Goal: Task Accomplishment & Management: Manage account settings

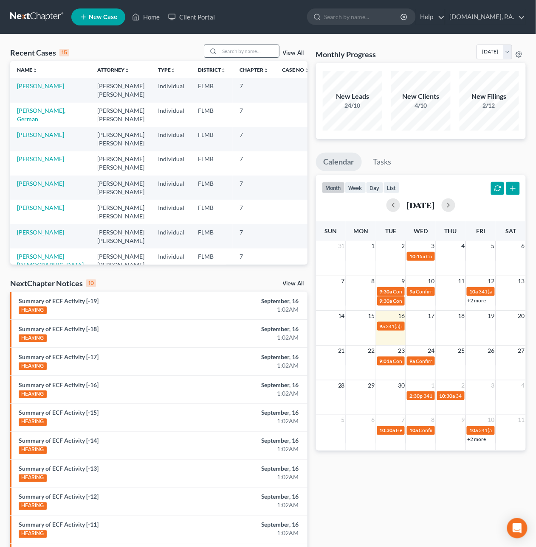
click at [241, 50] on input "search" at bounding box center [248, 51] width 59 height 12
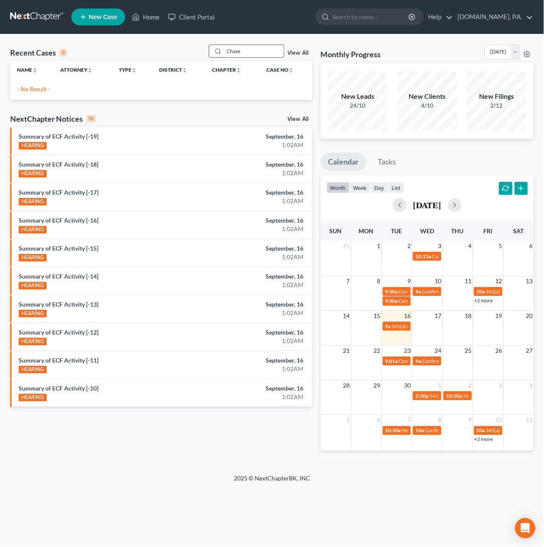
drag, startPoint x: 243, startPoint y: 57, endPoint x: 213, endPoint y: 46, distance: 32.3
click at [213, 46] on div "Chase" at bounding box center [247, 51] width 76 height 13
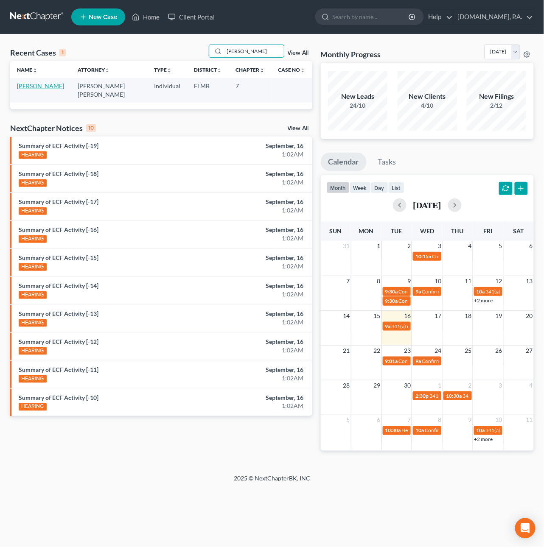
type input "[PERSON_NAME]"
click at [40, 87] on link "[PERSON_NAME]" at bounding box center [40, 85] width 47 height 7
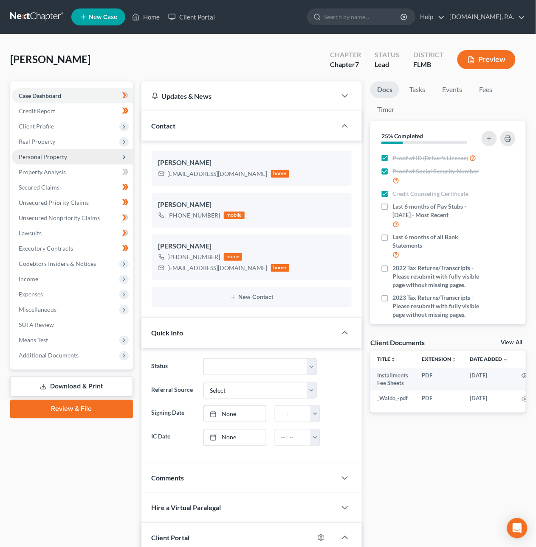
click at [57, 154] on span "Personal Property" at bounding box center [43, 156] width 48 height 7
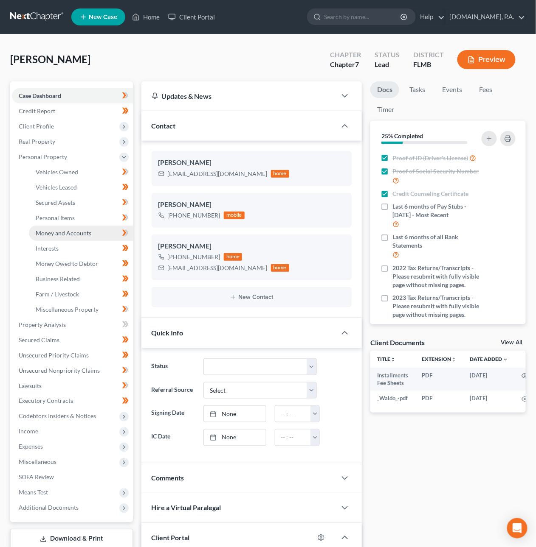
click at [62, 230] on span "Money and Accounts" at bounding box center [64, 233] width 56 height 7
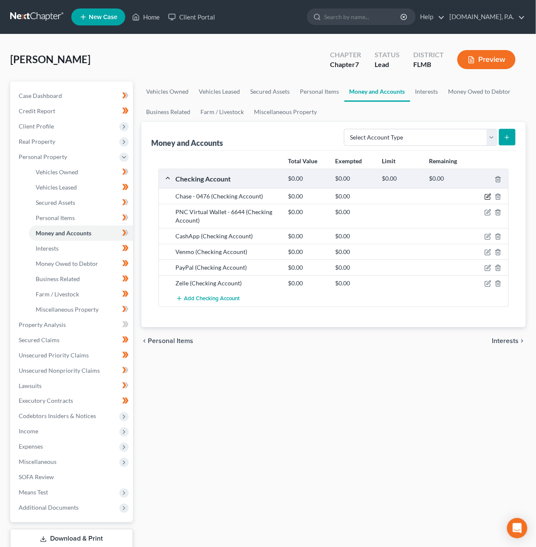
click at [487, 196] on icon "button" at bounding box center [487, 196] width 7 height 7
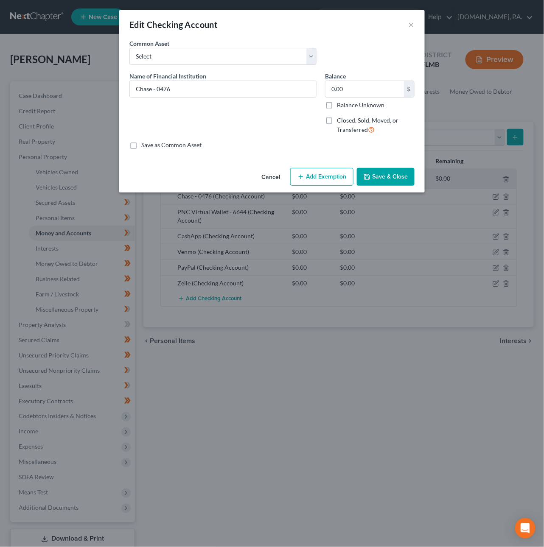
click at [337, 122] on label "Closed, Sold, Moved, or Transferred" at bounding box center [376, 125] width 78 height 18
click at [340, 122] on input "Closed, Sold, Moved, or Transferred" at bounding box center [343, 119] width 6 height 6
checkbox input "true"
select select "1"
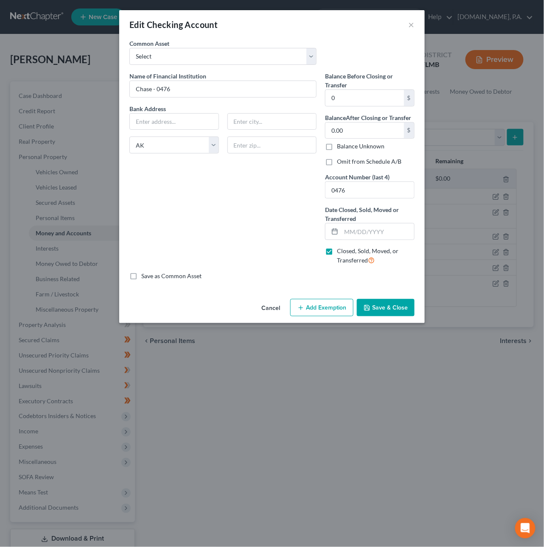
click at [337, 161] on label "Omit from Schedule A/B" at bounding box center [369, 161] width 64 height 8
click at [340, 161] on input "Omit from Schedule A/B" at bounding box center [343, 160] width 6 height 6
checkbox input "true"
click at [354, 234] on input "text" at bounding box center [377, 232] width 73 height 16
click at [273, 310] on button "Cancel" at bounding box center [271, 308] width 32 height 17
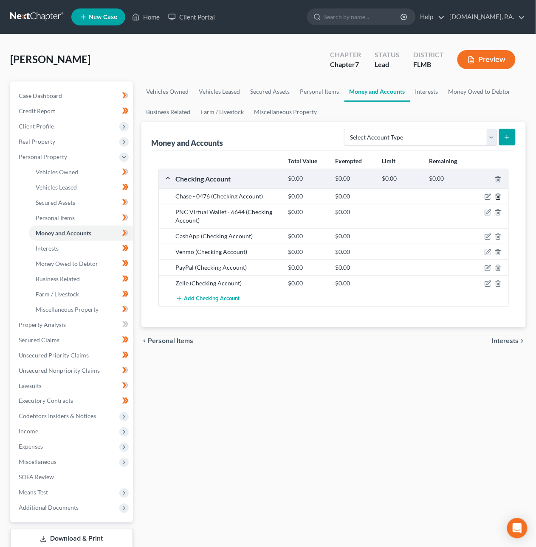
click at [496, 196] on icon "button" at bounding box center [497, 196] width 7 height 7
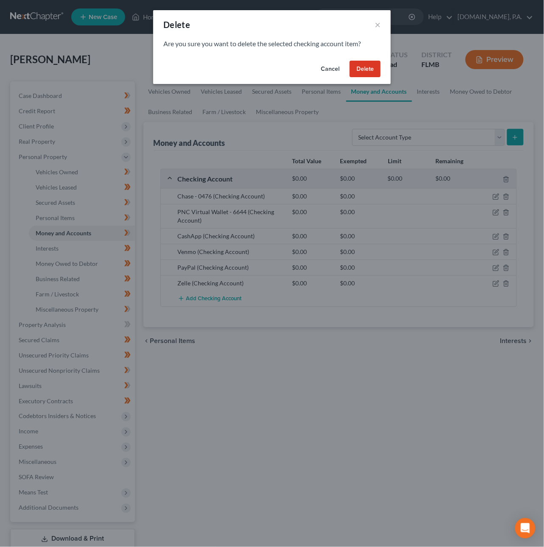
click at [367, 70] on button "Delete" at bounding box center [365, 69] width 31 height 17
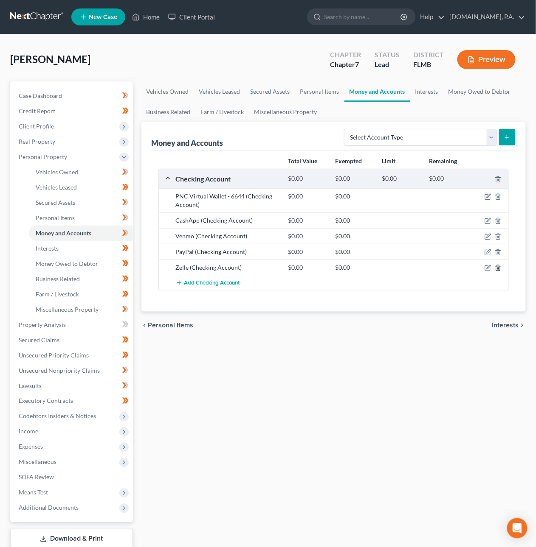
click at [500, 266] on polyline "button" at bounding box center [497, 266] width 5 height 0
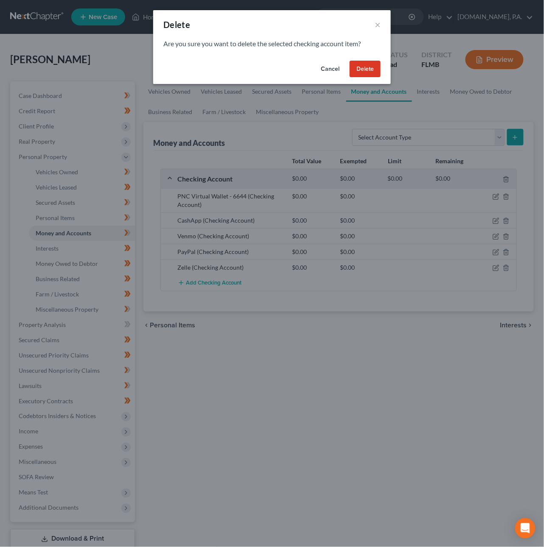
click at [370, 66] on button "Delete" at bounding box center [365, 69] width 31 height 17
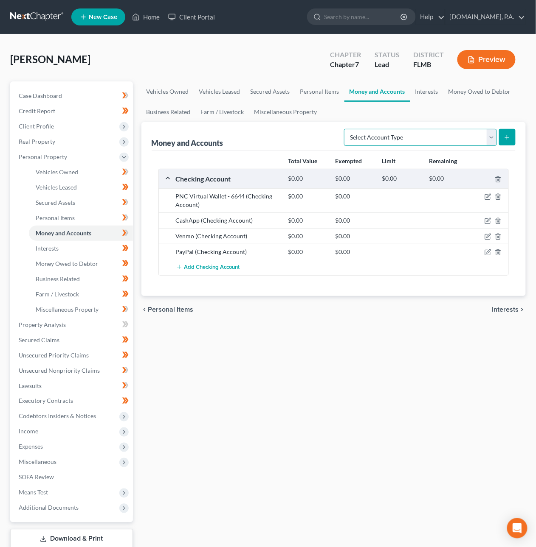
click at [407, 138] on select "Select Account Type Brokerage Cash on Hand Certificates of Deposit Checking Acc…" at bounding box center [420, 137] width 153 height 17
select select "other"
click at [345, 129] on select "Select Account Type Brokerage Cash on Hand Certificates of Deposit Checking Acc…" at bounding box center [420, 137] width 153 height 17
click at [505, 139] on icon "submit" at bounding box center [506, 137] width 7 height 7
click at [432, 95] on link "Interests" at bounding box center [426, 91] width 33 height 20
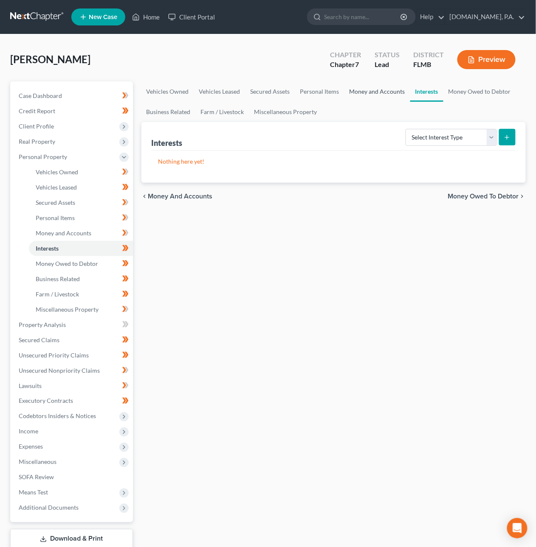
drag, startPoint x: 370, startPoint y: 95, endPoint x: 379, endPoint y: 95, distance: 8.5
click at [370, 95] on link "Money and Accounts" at bounding box center [377, 91] width 66 height 20
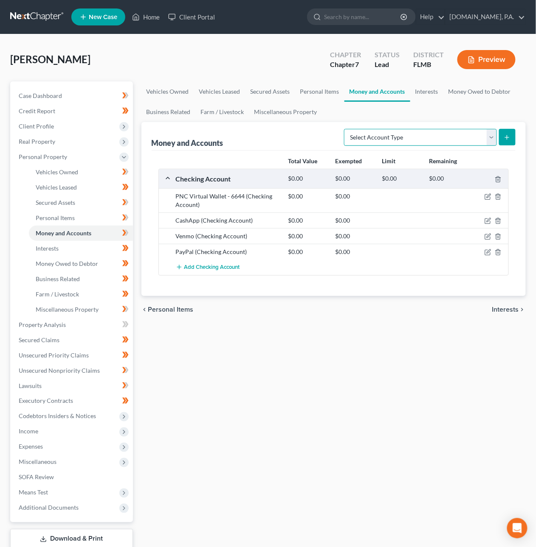
click at [484, 139] on select "Select Account Type Brokerage Cash on Hand Certificates of Deposit Checking Acc…" at bounding box center [420, 137] width 153 height 17
select select "other"
click at [345, 129] on select "Select Account Type Brokerage Cash on Hand Certificates of Deposit Checking Acc…" at bounding box center [420, 137] width 153 height 17
click at [505, 138] on icon "submit" at bounding box center [506, 137] width 7 height 7
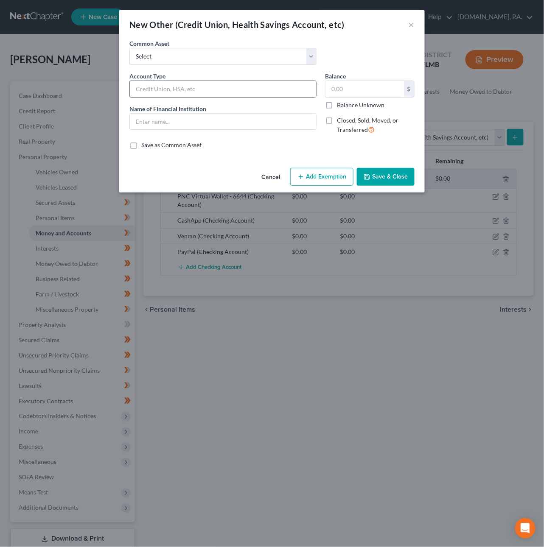
click at [197, 91] on input "text" at bounding box center [223, 89] width 186 height 16
drag, startPoint x: 196, startPoint y: 90, endPoint x: 128, endPoint y: 63, distance: 73.5
click at [101, 81] on div "New Other (Credit Union, Health Savings Account, etc) × An exemption set must f…" at bounding box center [272, 273] width 544 height 547
click at [148, 47] on label "Common Asset" at bounding box center [149, 43] width 40 height 9
click at [142, 53] on select "Select Retirement" at bounding box center [222, 56] width 187 height 17
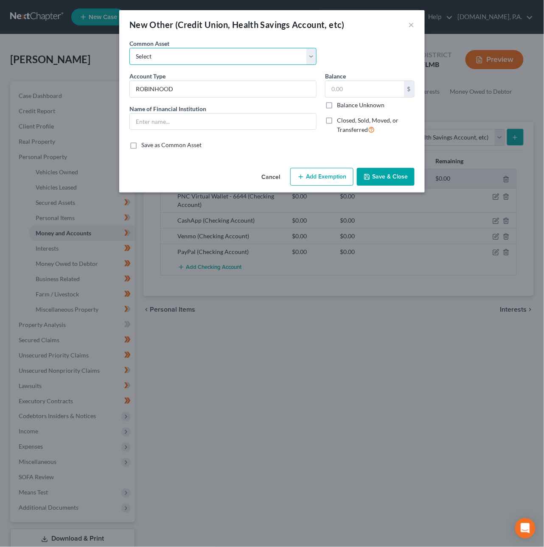
click at [129, 48] on select "Select Retirement" at bounding box center [222, 56] width 187 height 17
drag, startPoint x: 179, startPoint y: 88, endPoint x: 35, endPoint y: 87, distance: 144.3
click at [36, 87] on div "New Other (Credit Union, Health Savings Account, etc) × An exemption set must f…" at bounding box center [272, 273] width 544 height 547
type input "Crypto - ROBINHOOD"
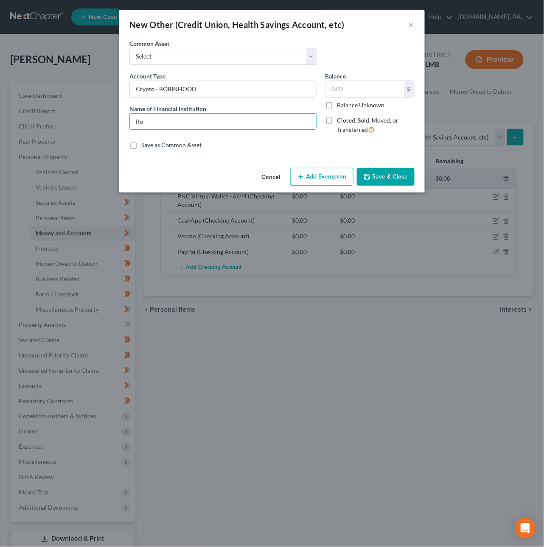
type input "Robinhood"
click at [390, 181] on button "Save & Close" at bounding box center [386, 177] width 58 height 18
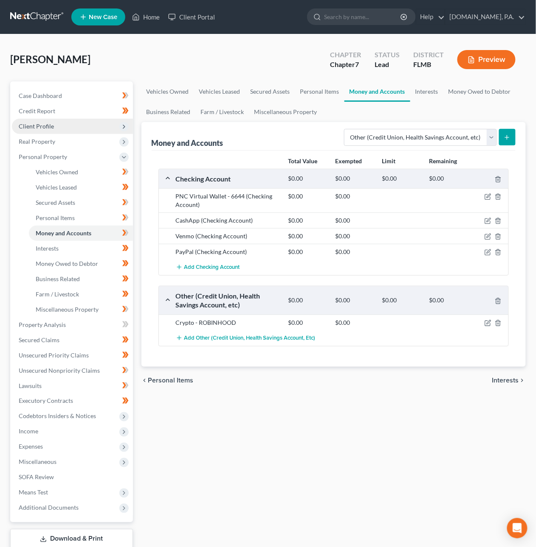
click at [48, 126] on span "Client Profile" at bounding box center [36, 126] width 35 height 7
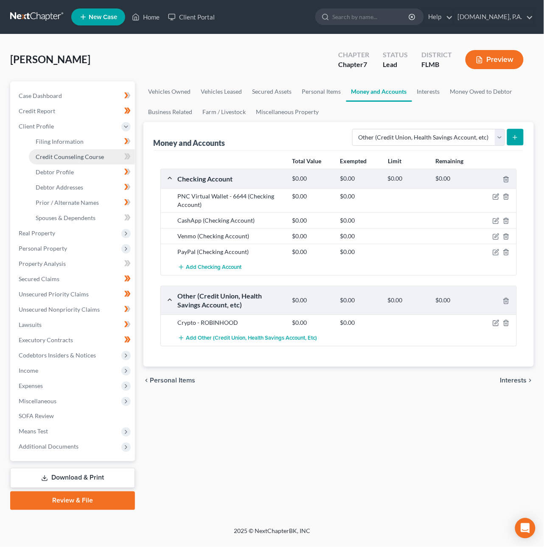
click at [59, 157] on span "Credit Counseling Course" at bounding box center [70, 156] width 68 height 7
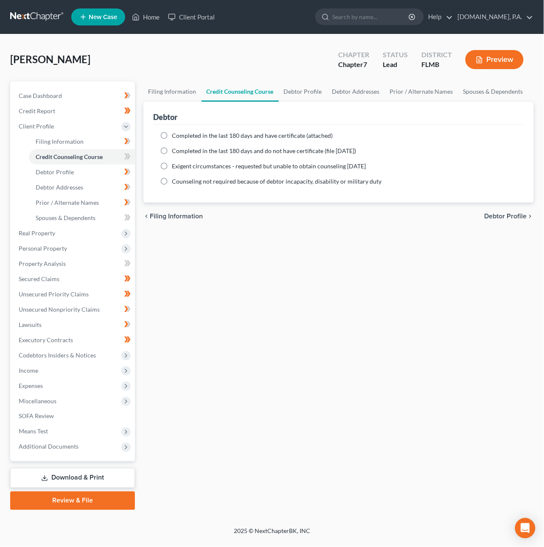
click at [172, 137] on label "Completed in the last 180 days and have certificate (attached)" at bounding box center [252, 136] width 161 height 8
click at [176, 137] on input "Completed in the last 180 days and have certificate (attached)" at bounding box center [179, 135] width 6 height 6
radio input "true"
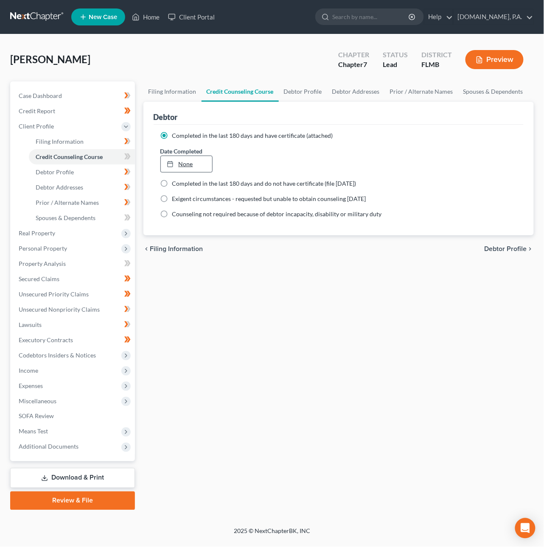
type input "[DATE]"
click at [181, 161] on link "None" at bounding box center [186, 164] width 51 height 16
click at [506, 248] on span "Debtor Profile" at bounding box center [506, 249] width 42 height 7
select select "0"
select select "4"
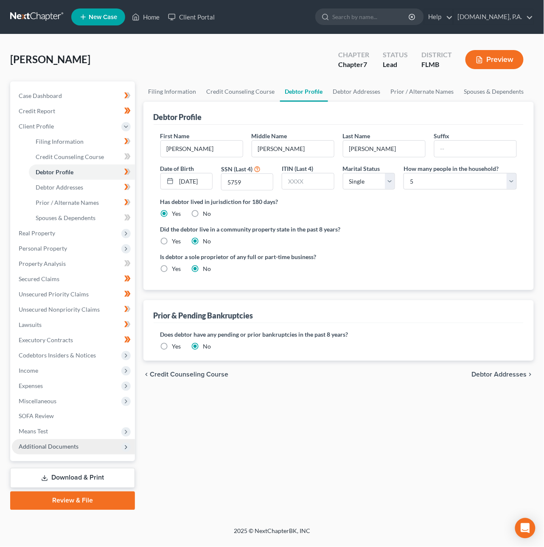
click at [63, 449] on span "Additional Documents" at bounding box center [49, 446] width 60 height 7
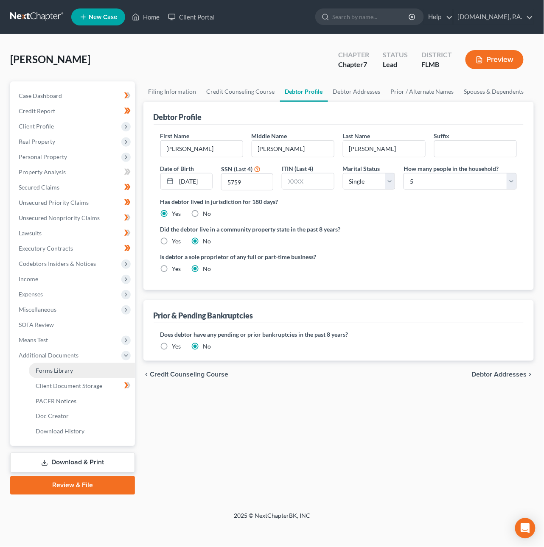
click at [62, 370] on span "Forms Library" at bounding box center [54, 370] width 37 height 7
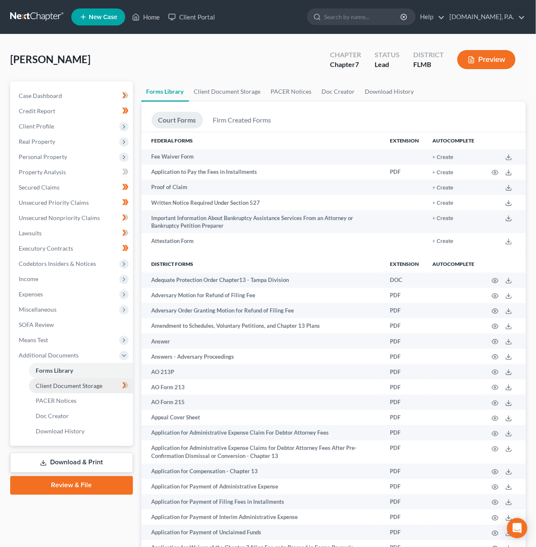
click at [64, 384] on span "Client Document Storage" at bounding box center [69, 385] width 67 height 7
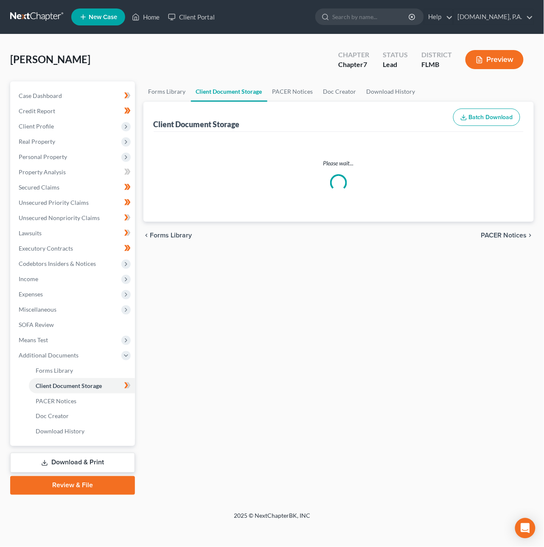
select select "4"
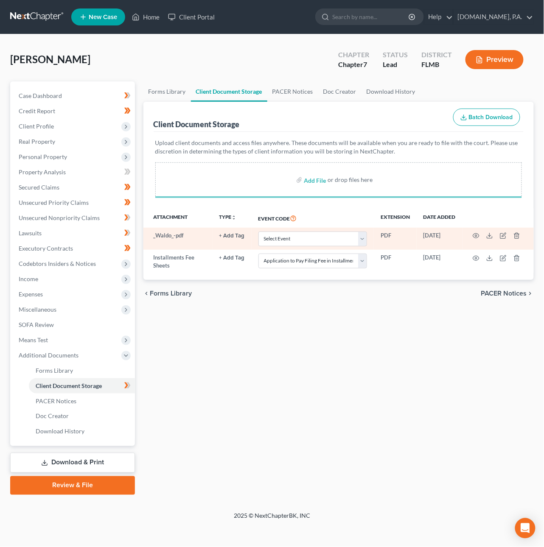
select select "4"
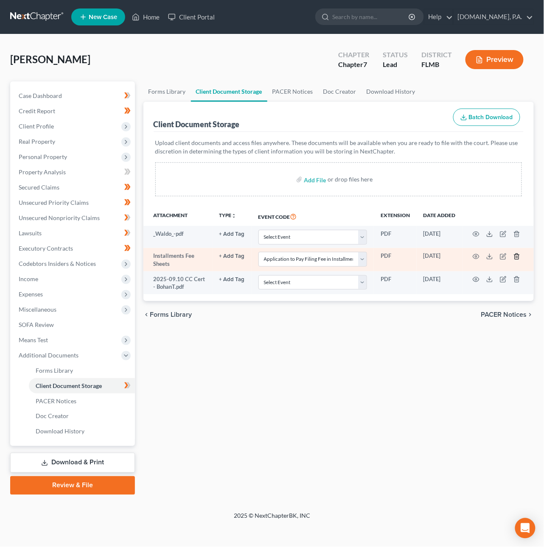
click at [516, 258] on icon "button" at bounding box center [516, 256] width 7 height 7
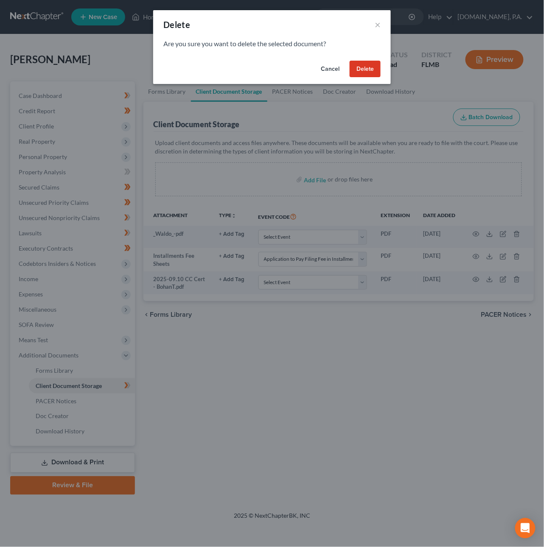
click at [370, 62] on button "Delete" at bounding box center [365, 69] width 31 height 17
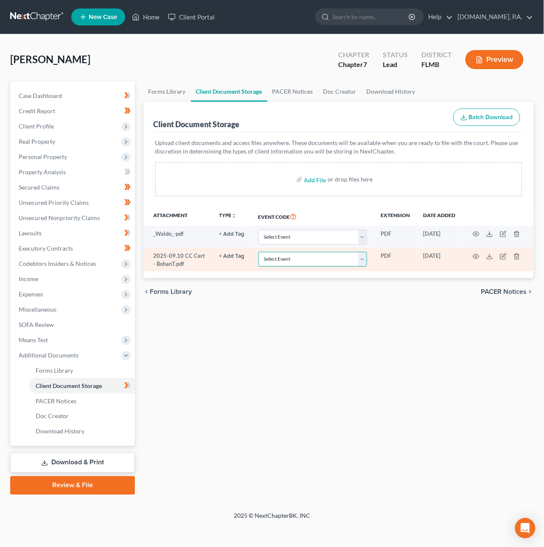
click at [360, 259] on select "Select Event 20 Largest Unsecured Creditors Amended Chapter 13 Plan Amended Cre…" at bounding box center [312, 259] width 109 height 15
select select "9"
click at [259, 252] on select "Select Event 20 Largest Unsecured Creditors Amended Chapter 13 Plan Amended Cre…" at bounding box center [312, 259] width 109 height 15
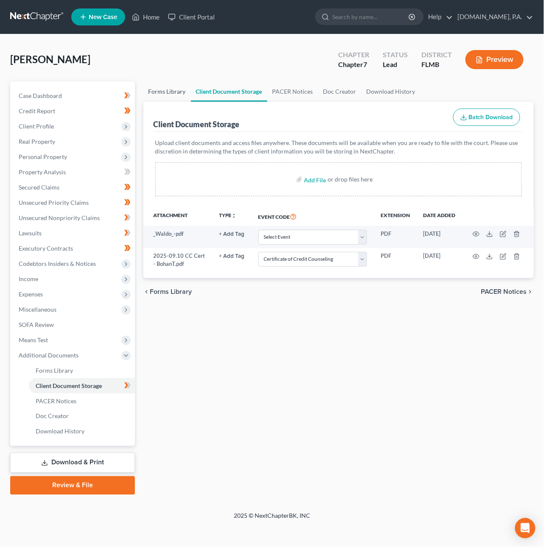
click at [173, 90] on link "Forms Library" at bounding box center [167, 91] width 48 height 20
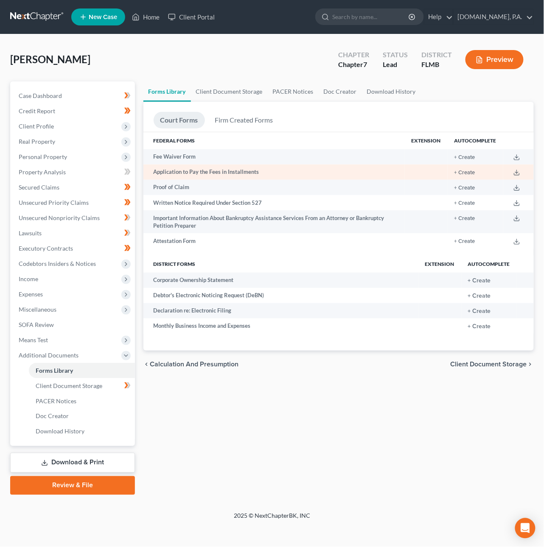
click at [469, 169] on td "+ Create" at bounding box center [476, 172] width 56 height 15
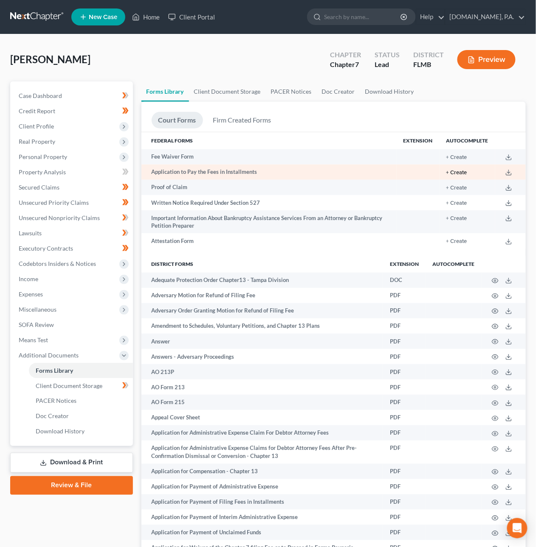
click at [463, 171] on button "+ Create" at bounding box center [456, 173] width 21 height 6
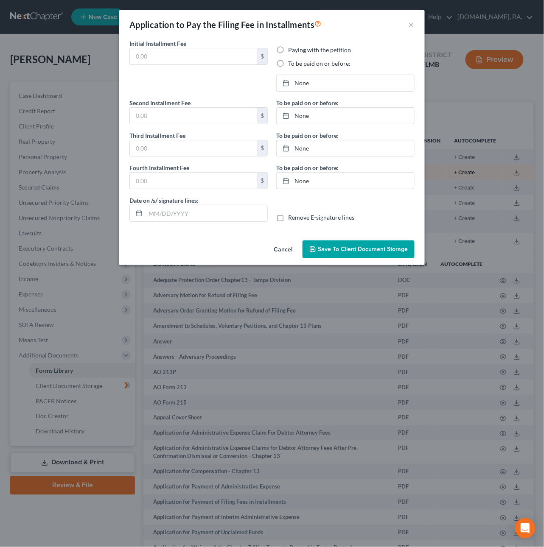
type input "76.00"
radio input "true"
type input "[DATE]"
type input "76.00"
type input "186.00"
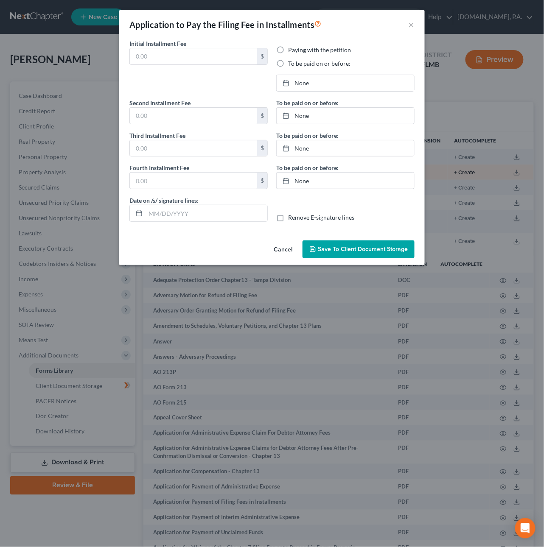
type input "0.00"
click at [310, 81] on link "[DATE]" at bounding box center [345, 83] width 137 height 16
click at [314, 116] on link "[DATE]" at bounding box center [345, 116] width 137 height 16
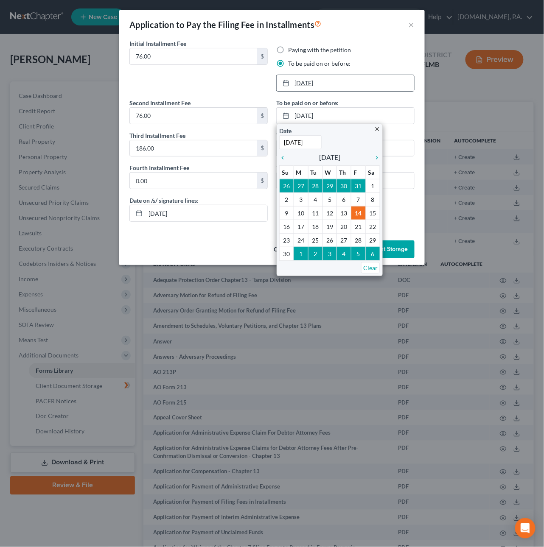
click at [316, 79] on link "[DATE]" at bounding box center [345, 83] width 137 height 16
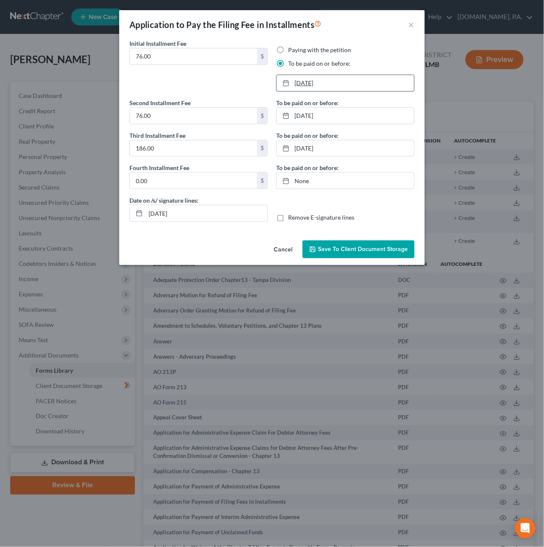
click at [315, 85] on link "[DATE]" at bounding box center [345, 83] width 137 height 16
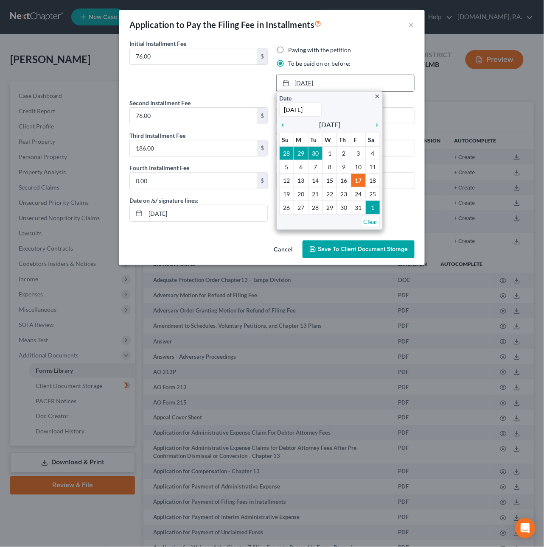
click at [315, 85] on link "[DATE]" at bounding box center [345, 83] width 137 height 16
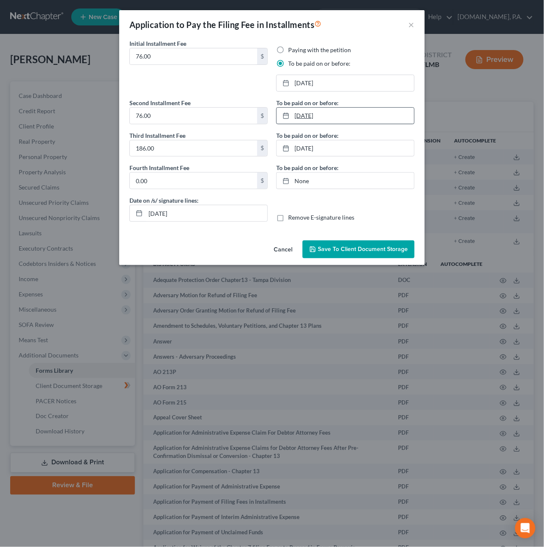
click at [320, 117] on link "[DATE]" at bounding box center [345, 116] width 137 height 16
drag, startPoint x: 287, startPoint y: 227, endPoint x: 289, endPoint y: 223, distance: 4.6
click at [308, 146] on link "[DATE]" at bounding box center [345, 148] width 137 height 16
click at [165, 215] on input "[DATE]" at bounding box center [207, 213] width 122 height 16
type input "[DATE]"
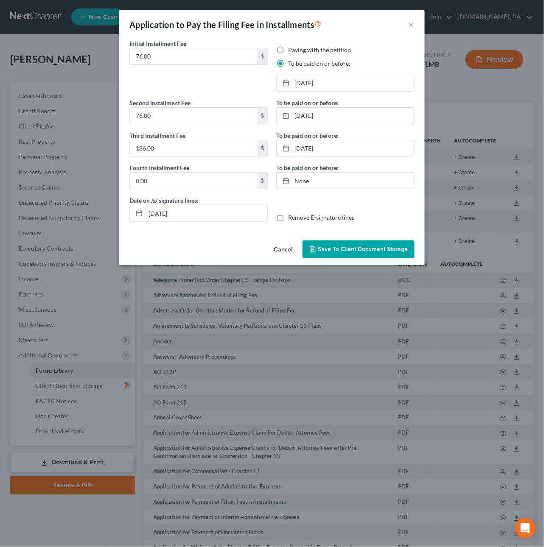
click at [380, 252] on span "Save to Client Document Storage" at bounding box center [363, 249] width 90 height 7
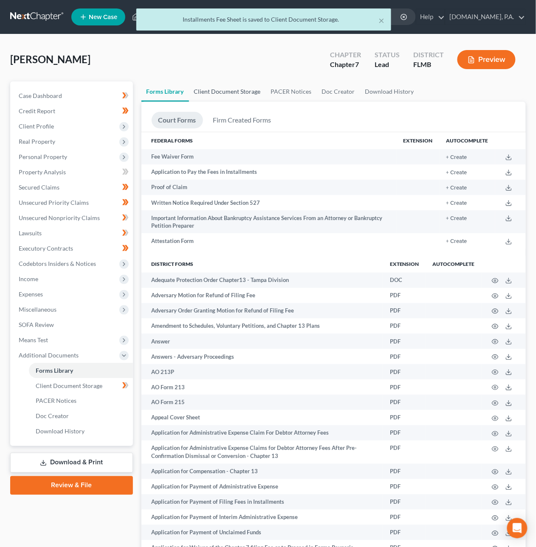
click at [231, 93] on link "Client Document Storage" at bounding box center [227, 91] width 77 height 20
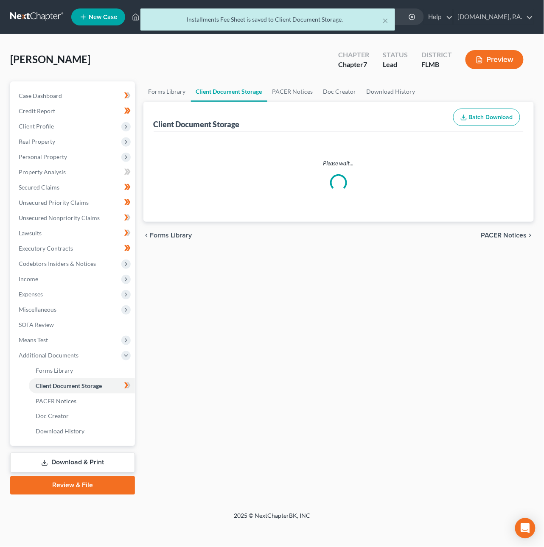
select select "9"
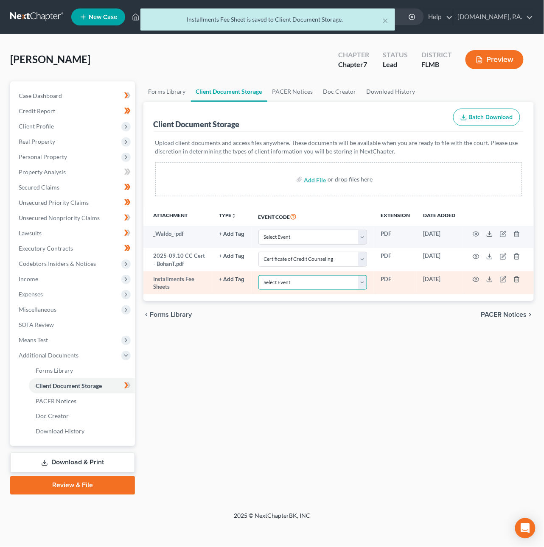
click at [342, 283] on select "Select Event 20 Largest Unsecured Creditors Amended Chapter 13 Plan Amended Cre…" at bounding box center [312, 282] width 109 height 15
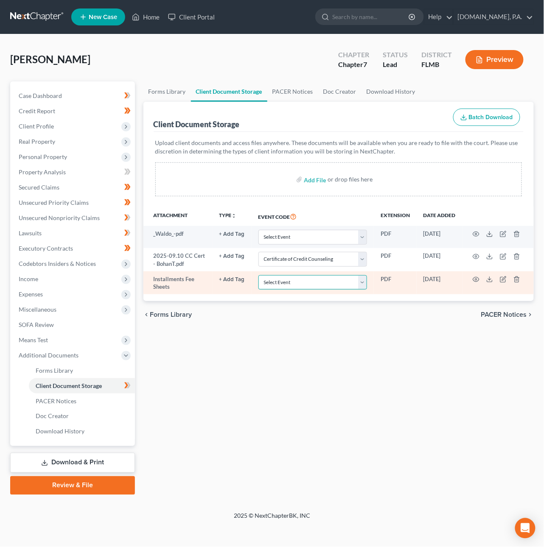
select select "4"
click at [259, 275] on select "Select Event 20 Largest Unsecured Creditors Amended Chapter 13 Plan Amended Cre…" at bounding box center [312, 282] width 109 height 15
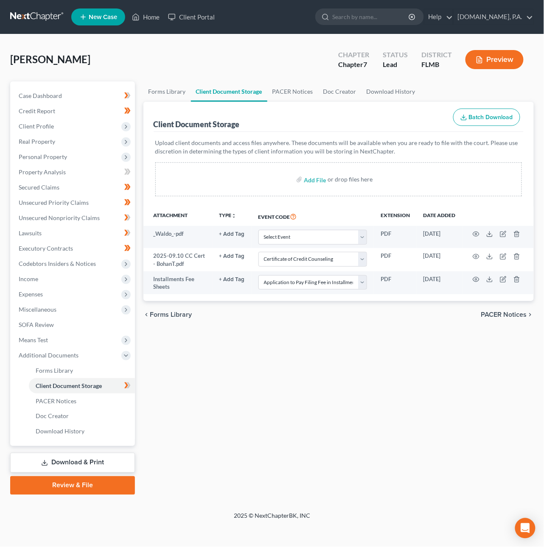
click at [503, 314] on span "PACER Notices" at bounding box center [504, 314] width 46 height 7
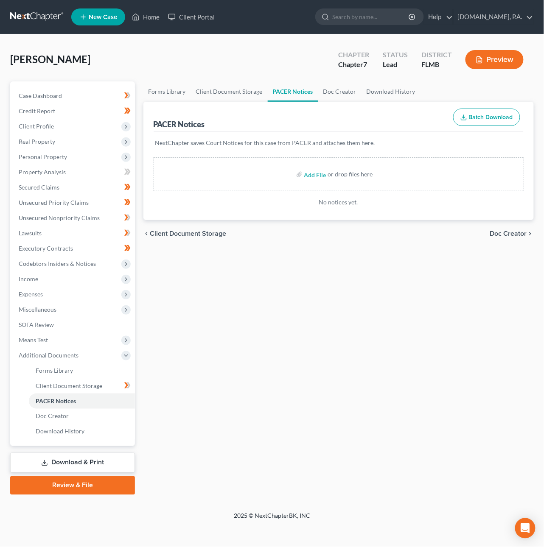
click at [82, 465] on link "Download & Print" at bounding box center [72, 463] width 125 height 20
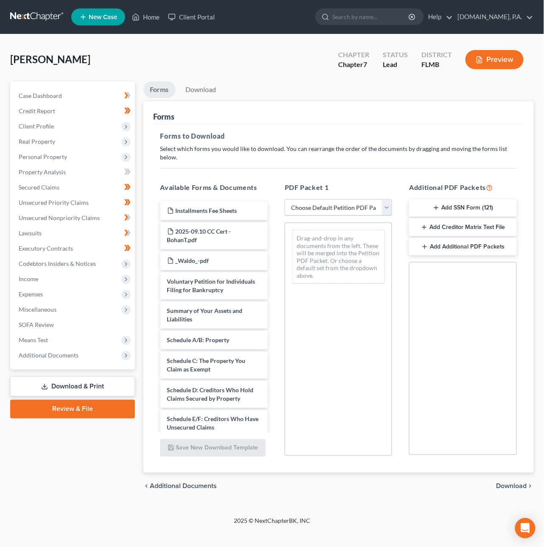
click at [341, 199] on select "Choose Default Petition PDF Packet Complete Bankruptcy Petition (all forms and …" at bounding box center [338, 207] width 107 height 17
select select "5"
click at [285, 199] on select "Choose Default Petition PDF Packet Complete Bankruptcy Petition (all forms and …" at bounding box center [338, 207] width 107 height 17
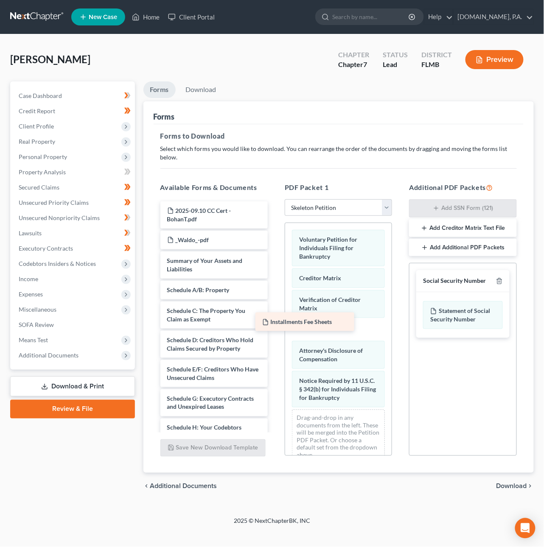
drag, startPoint x: 208, startPoint y: 199, endPoint x: 303, endPoint y: 319, distance: 153.2
click at [275, 319] on div "Installments Fee Sheets Installments Fee Sheets 2025-09.10 CC Cert - BohanT.pdf…" at bounding box center [214, 408] width 121 height 412
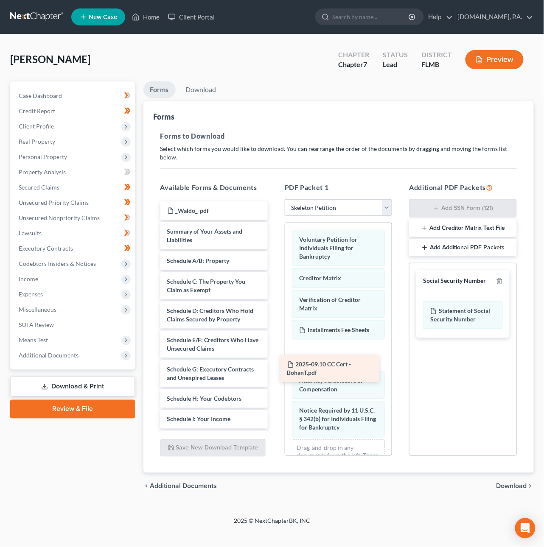
drag, startPoint x: 199, startPoint y: 210, endPoint x: 321, endPoint y: 369, distance: 200.5
click at [275, 369] on div "2025-09.10 CC Cert - BohanT.pdf 2025-09.10 CC Cert - BohanT.pdf _Waldo_-pdf Sum…" at bounding box center [214, 393] width 121 height 382
click at [510, 483] on span "Download" at bounding box center [511, 486] width 31 height 7
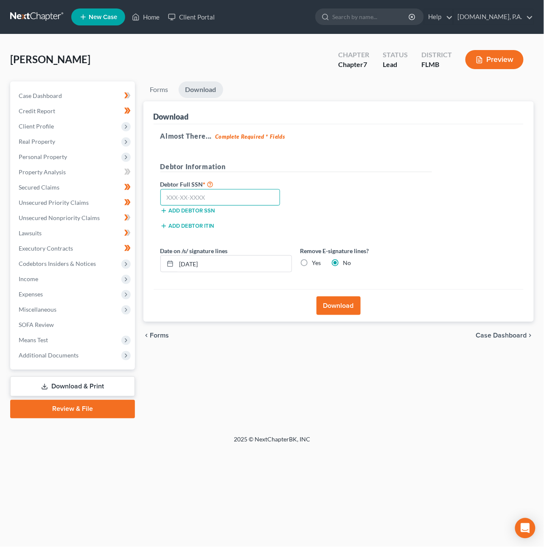
click at [192, 195] on input "text" at bounding box center [220, 197] width 120 height 17
type input "267-73-5759"
click at [344, 301] on button "Download" at bounding box center [339, 306] width 44 height 19
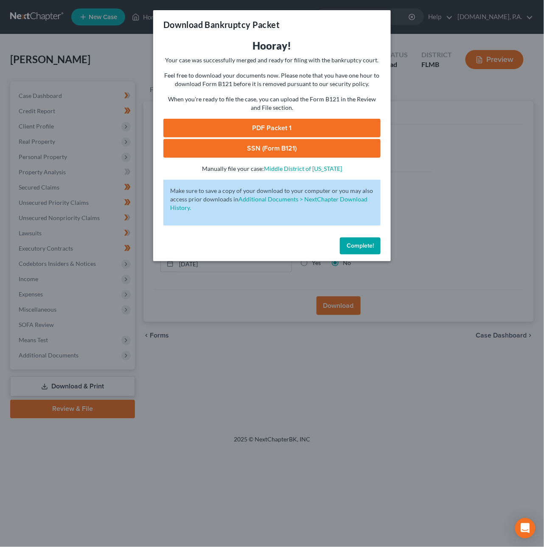
click at [275, 146] on link "SSN (Form B121)" at bounding box center [271, 148] width 217 height 19
click at [265, 130] on link "PDF Packet 1" at bounding box center [271, 128] width 217 height 19
click at [362, 249] on span "Complete!" at bounding box center [360, 245] width 27 height 7
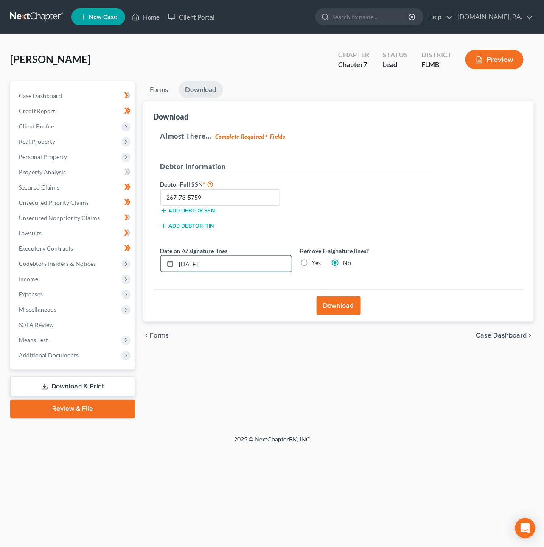
click at [192, 262] on input "[DATE]" at bounding box center [234, 264] width 115 height 16
type input "[DATE]"
click at [333, 308] on button "Download" at bounding box center [339, 306] width 44 height 19
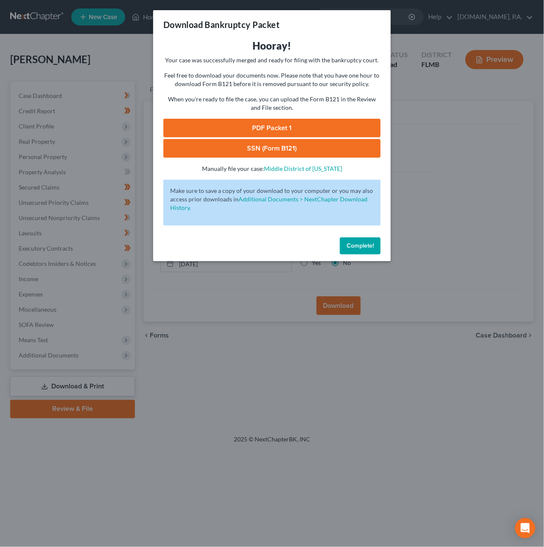
click at [267, 148] on link "SSN (Form B121)" at bounding box center [271, 148] width 217 height 19
click at [275, 123] on link "PDF Packet 1" at bounding box center [271, 128] width 217 height 19
click at [362, 247] on span "Complete!" at bounding box center [360, 245] width 27 height 7
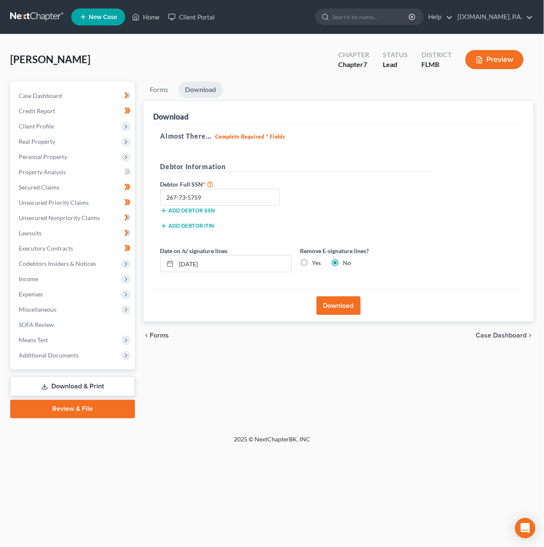
click at [25, 14] on link at bounding box center [37, 16] width 54 height 15
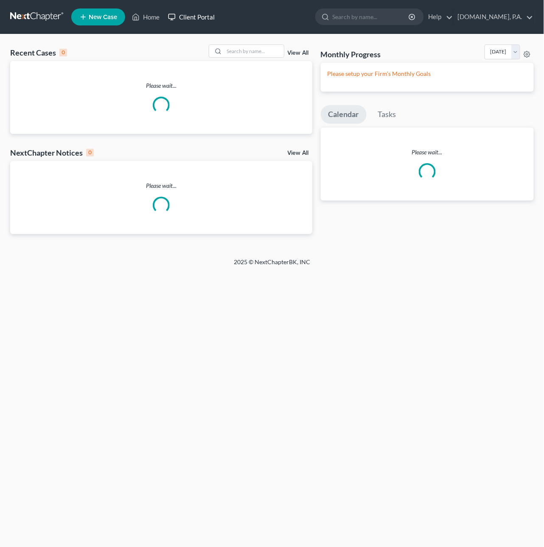
click at [210, 18] on link "Client Portal" at bounding box center [191, 16] width 55 height 15
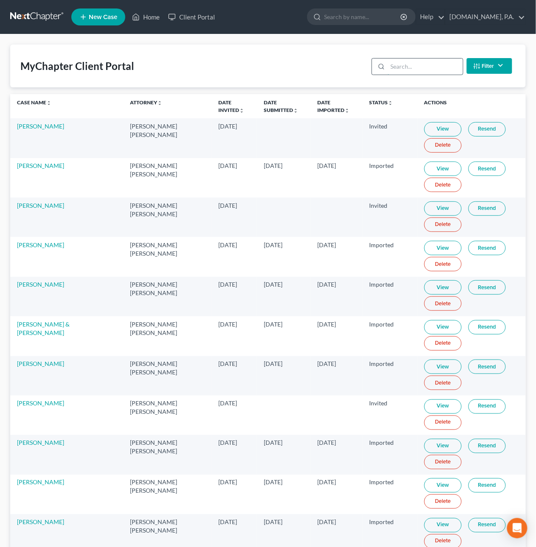
click at [406, 69] on input "search" at bounding box center [424, 67] width 75 height 16
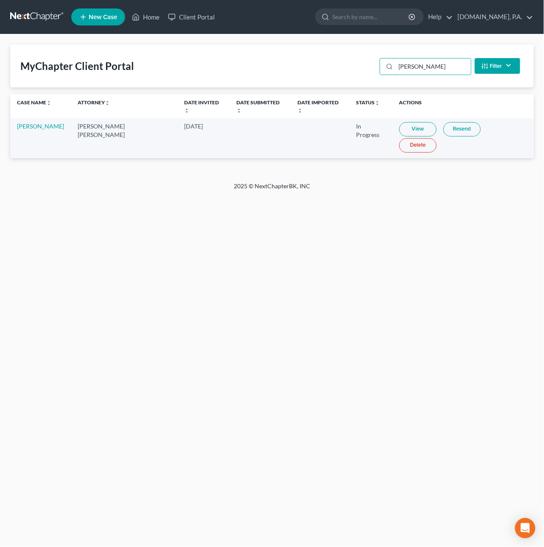
type input "coello"
click at [446, 123] on link "Resend" at bounding box center [461, 129] width 37 height 14
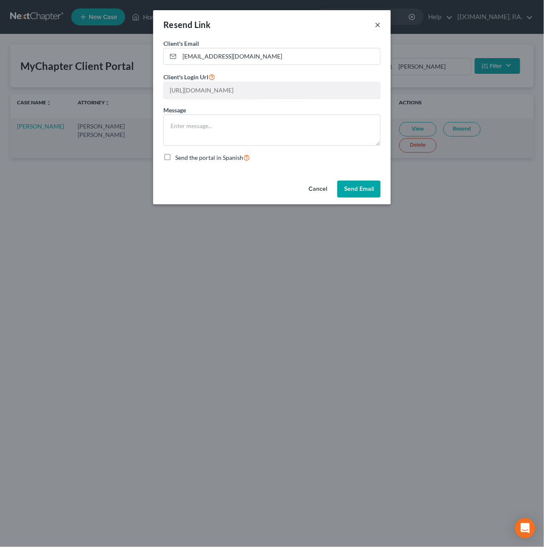
click at [377, 23] on button "×" at bounding box center [378, 25] width 6 height 10
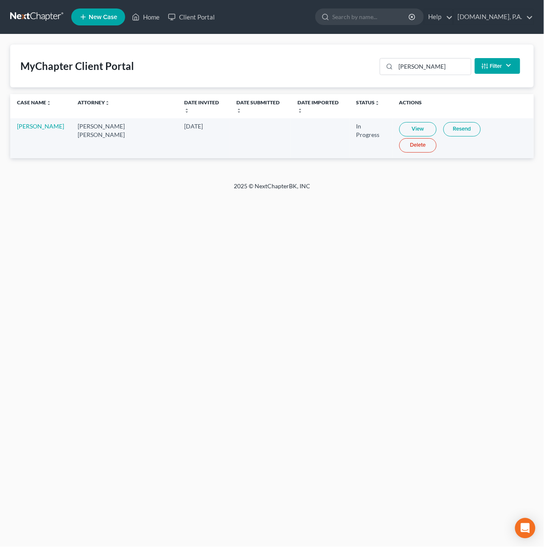
click at [42, 11] on link at bounding box center [37, 16] width 54 height 15
